Goal: Transaction & Acquisition: Purchase product/service

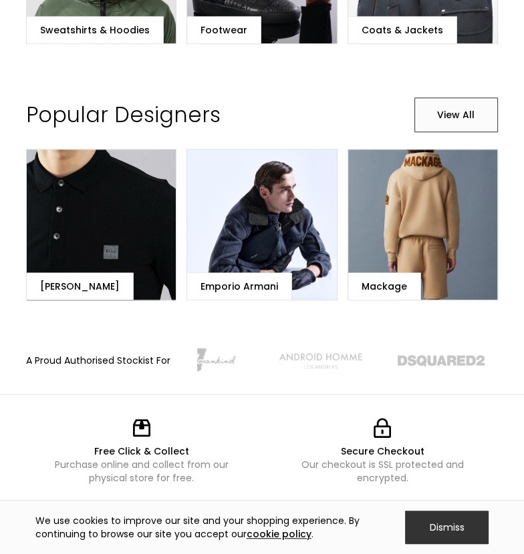
scroll to position [554, 0]
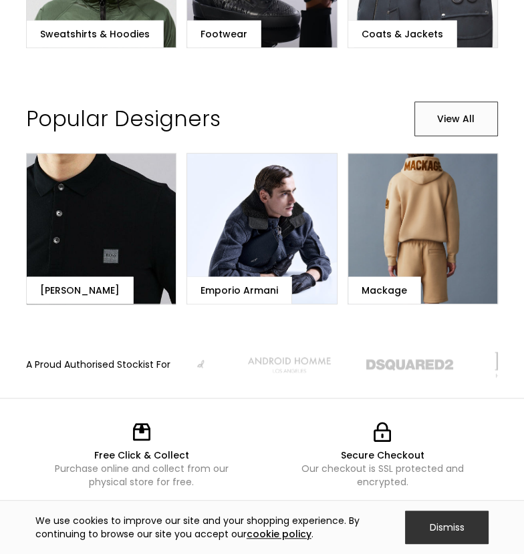
click at [278, 304] on div "Emporio Armani" at bounding box center [239, 290] width 105 height 27
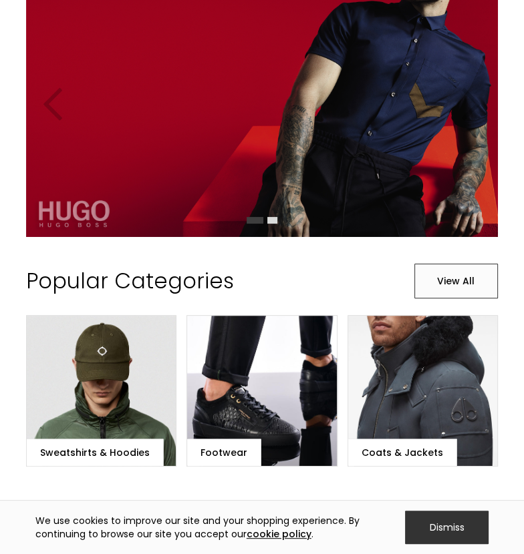
scroll to position [136, 0]
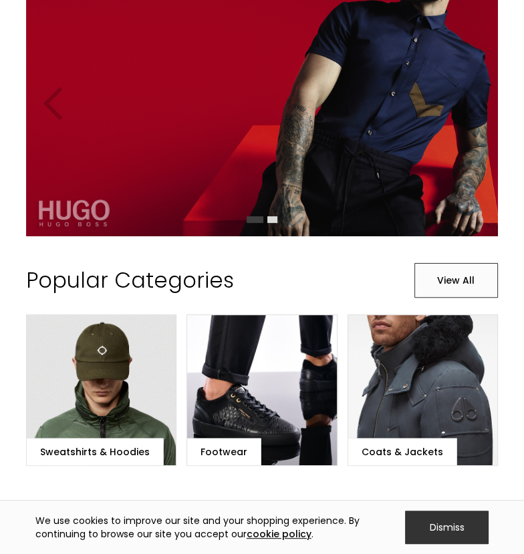
click at [454, 291] on link "View All" at bounding box center [455, 280] width 83 height 35
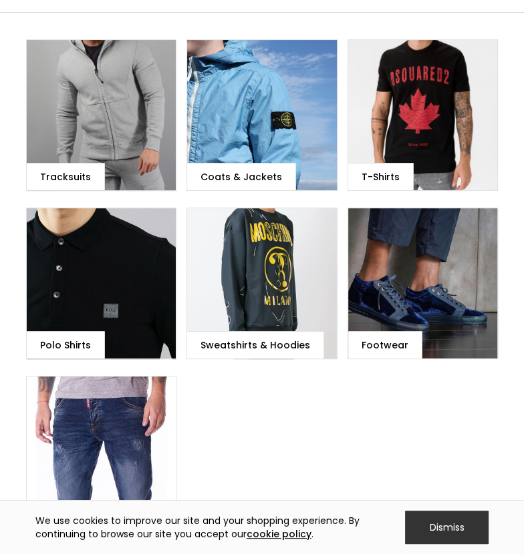
scroll to position [101, 0]
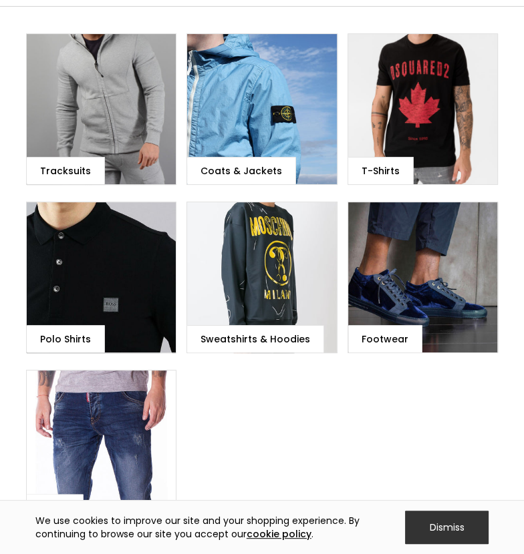
click at [407, 325] on div "Footwear" at bounding box center [385, 338] width 74 height 27
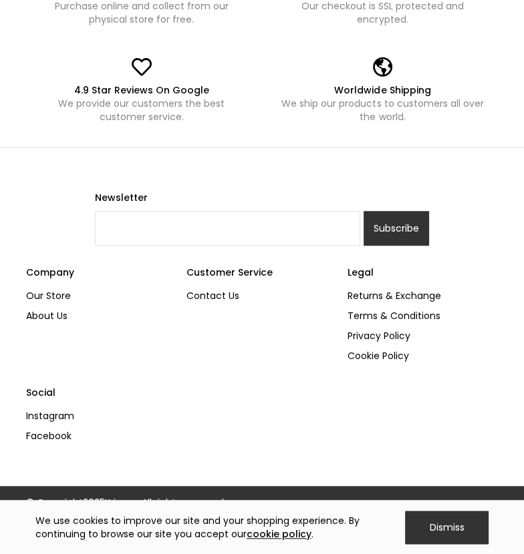
scroll to position [782, 0]
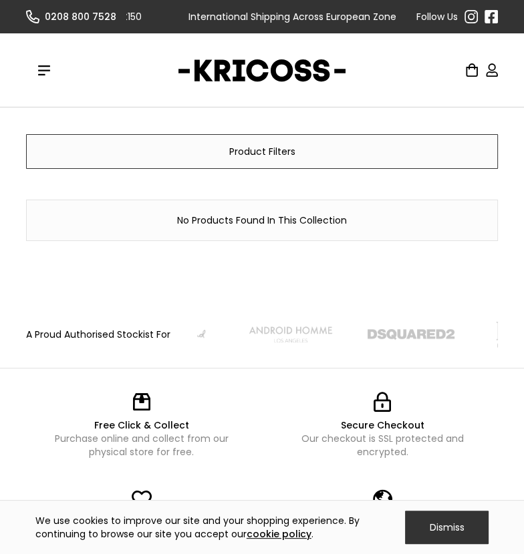
click at [400, 169] on div "Product Filters" at bounding box center [262, 151] width 472 height 35
